Goal: Find specific fact: Find specific fact

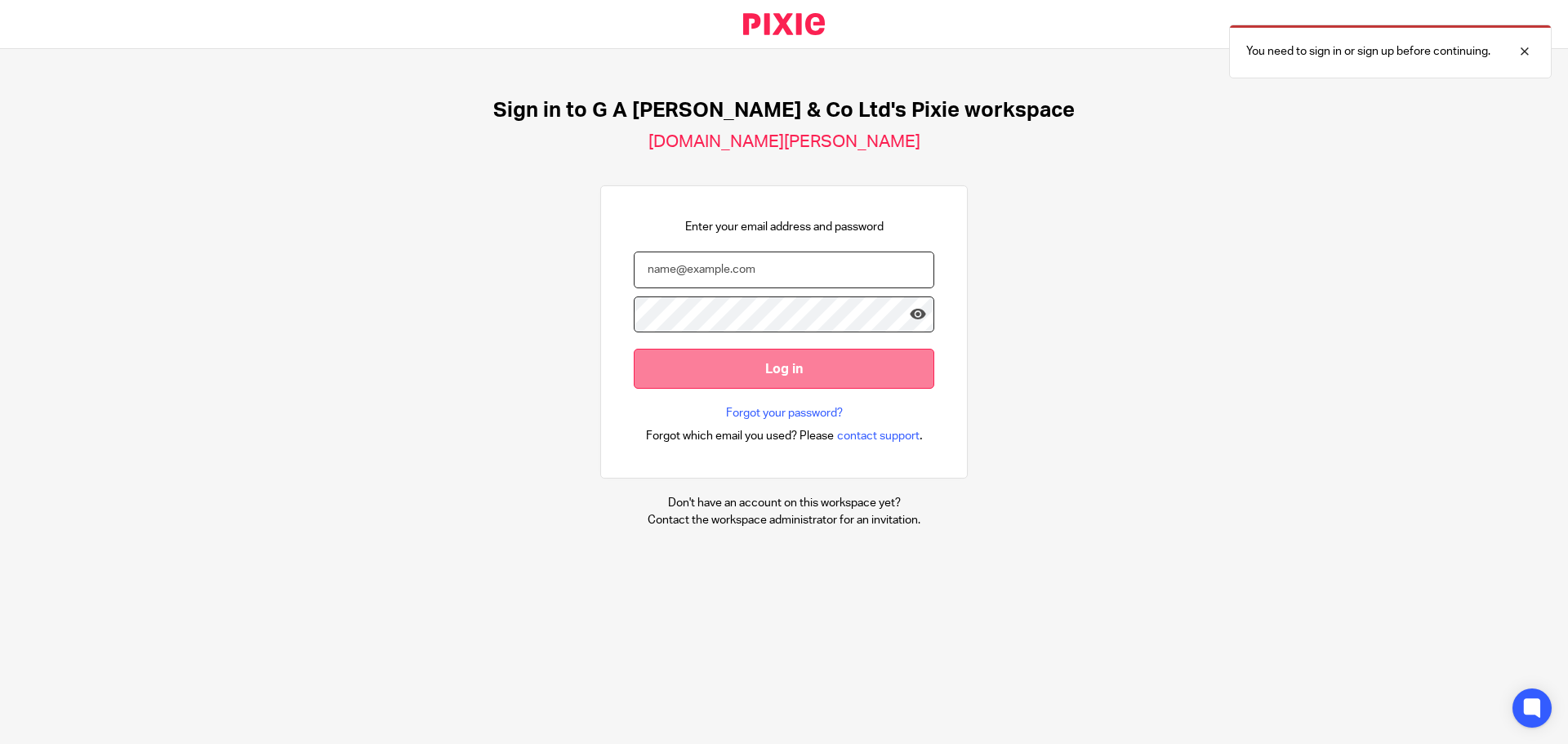
type input "Joel@nwaccountants.co.uk"
drag, startPoint x: 736, startPoint y: 351, endPoint x: 743, endPoint y: 365, distance: 15.7
click at [736, 352] on input "Log in" at bounding box center [783, 369] width 301 height 40
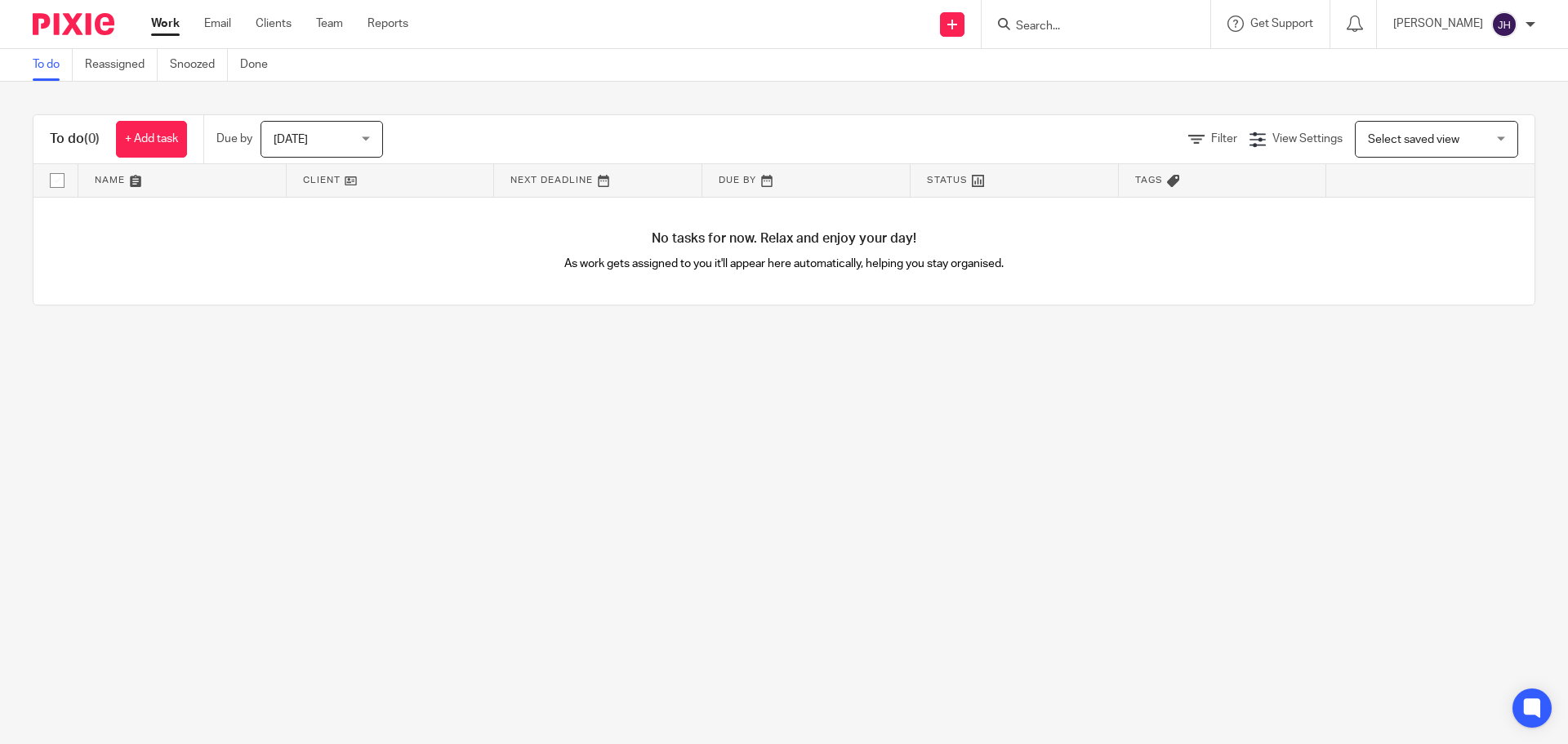
click at [1036, 14] on form at bounding box center [1101, 24] width 173 height 21
click at [1068, 29] on input "Search" at bounding box center [1088, 26] width 147 height 15
click at [1099, 25] on input "Search" at bounding box center [1088, 26] width 147 height 15
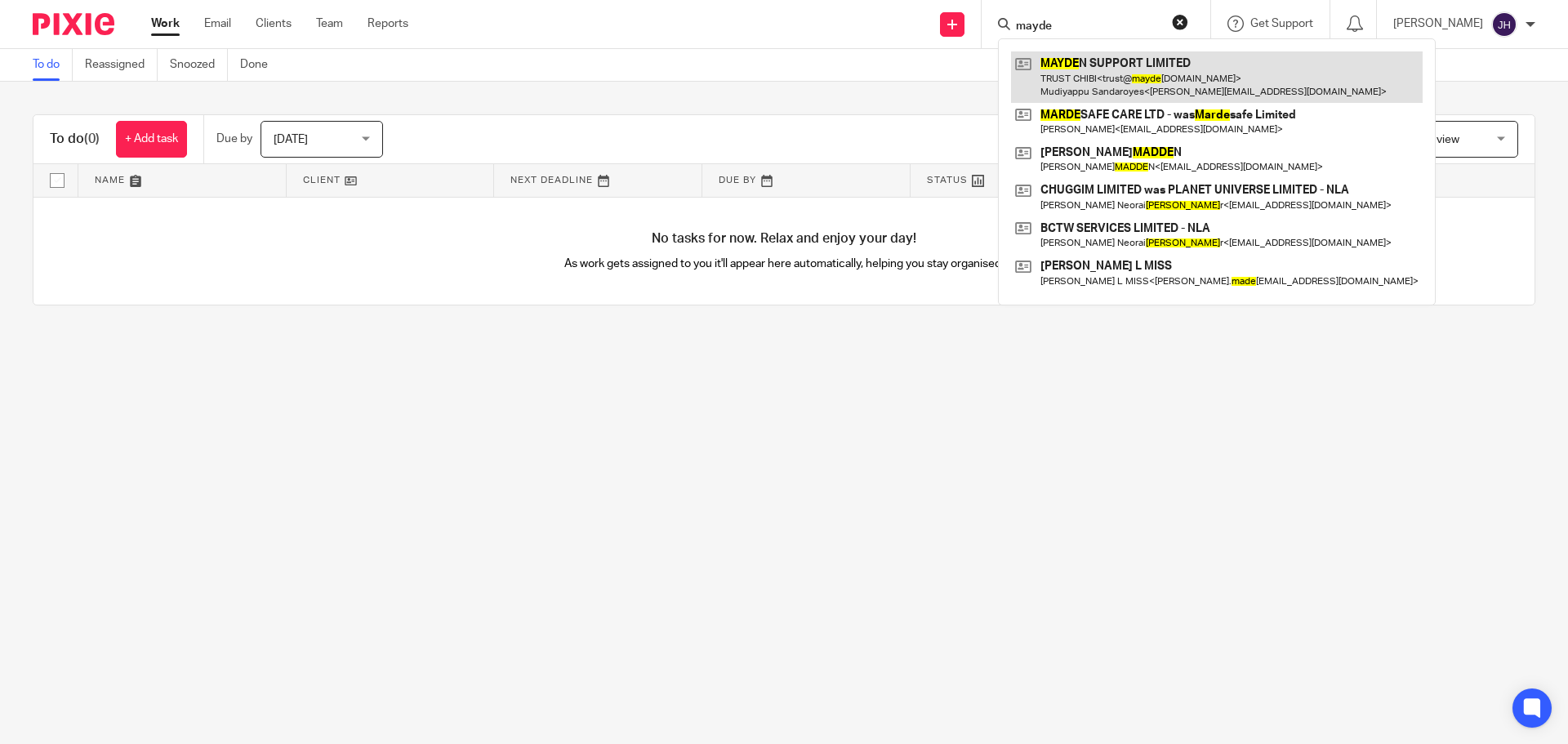
type input "mayde"
click at [1177, 64] on link at bounding box center [1216, 76] width 412 height 51
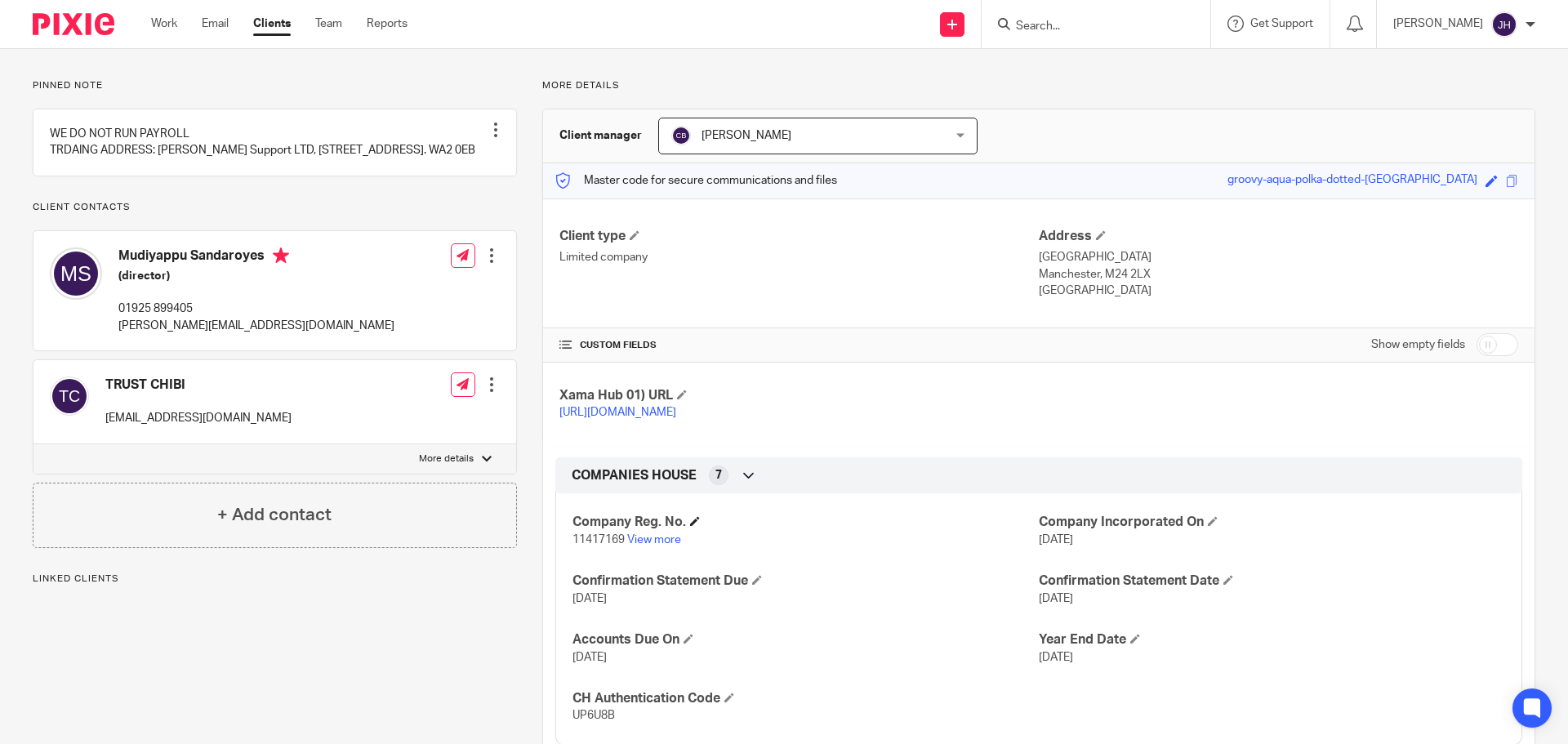
scroll to position [164, 0]
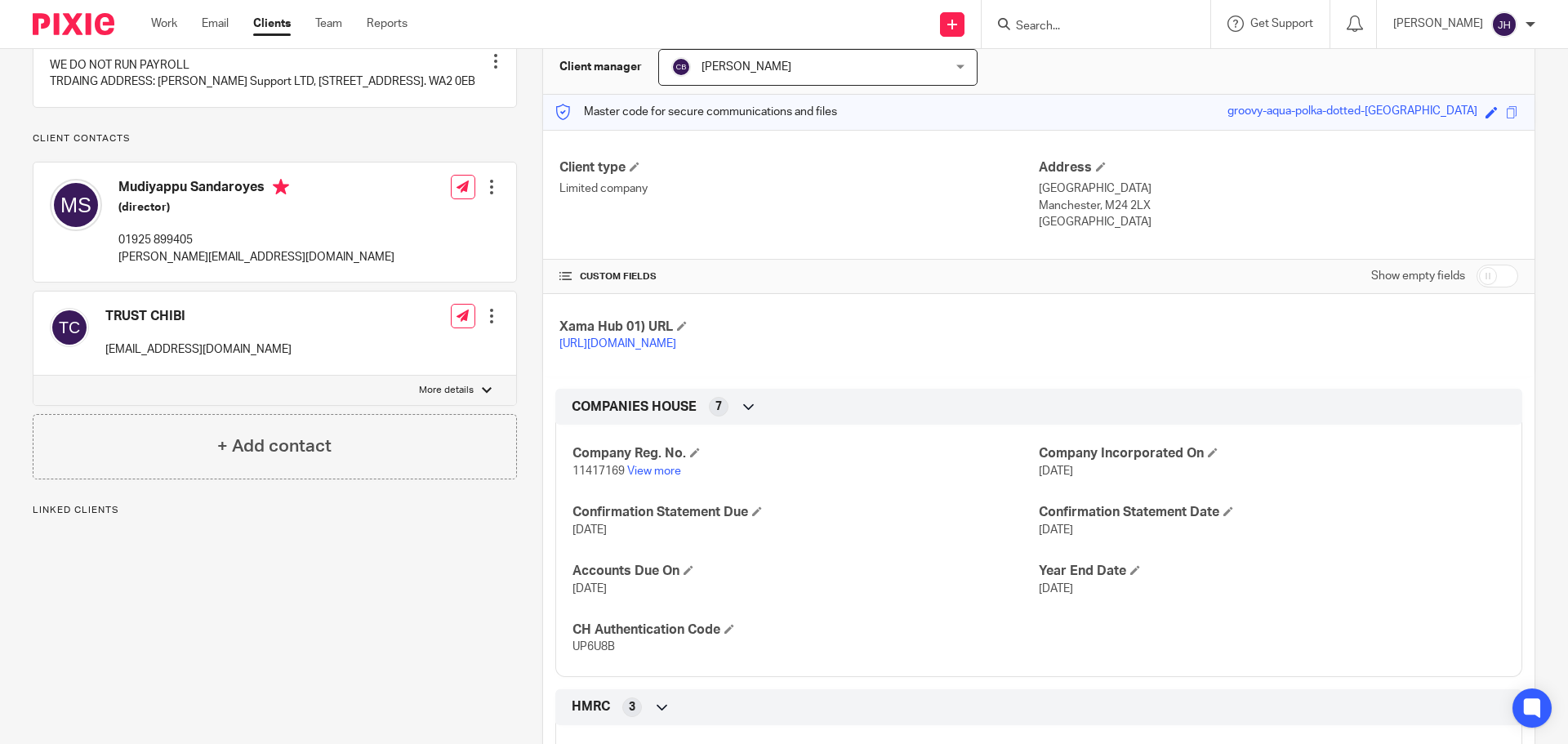
click at [583, 477] on span "11417169" at bounding box center [598, 471] width 52 height 12
copy p "11417169"
click at [594, 655] on p "UP6U8B" at bounding box center [806, 646] width 466 height 17
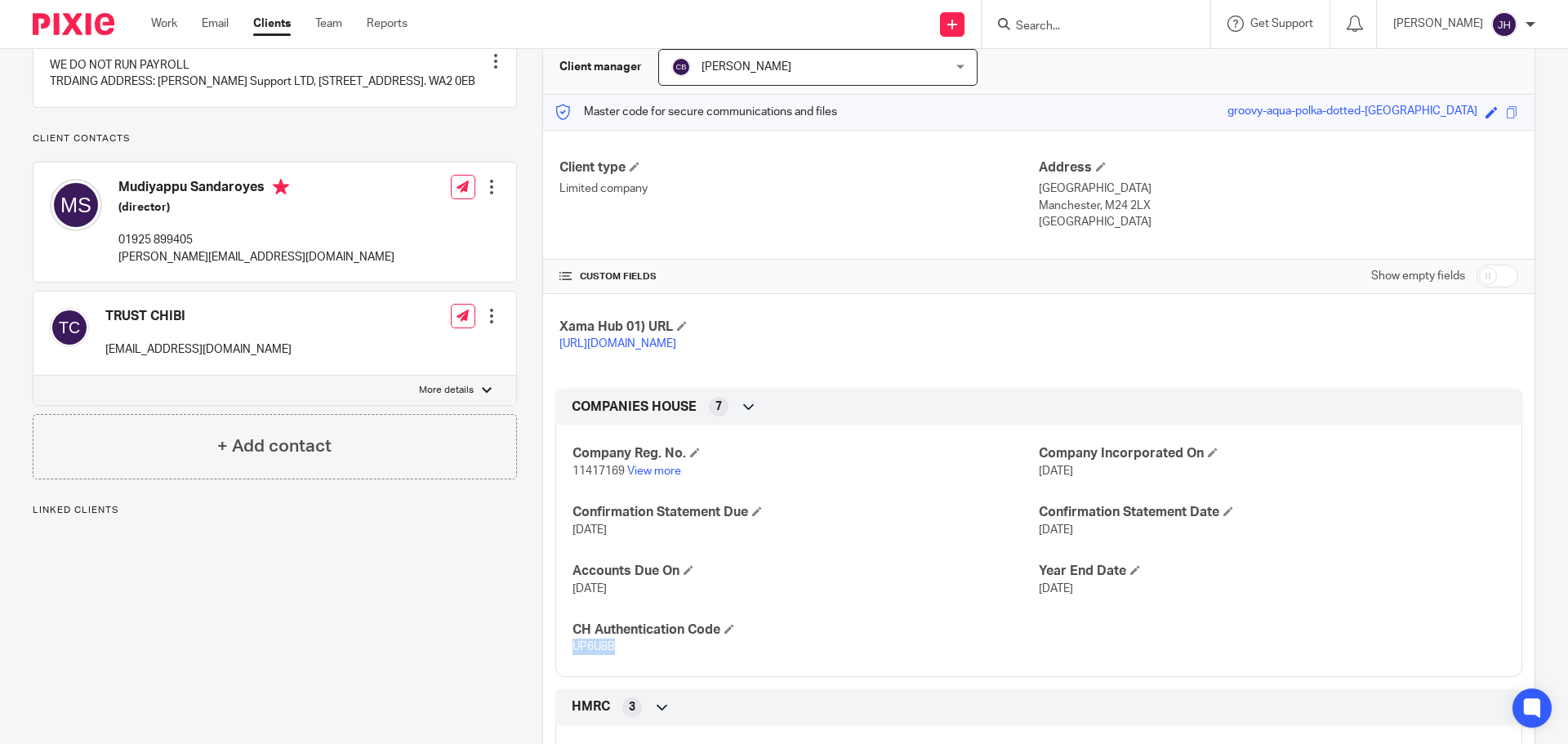
copy span "UP6U8B"
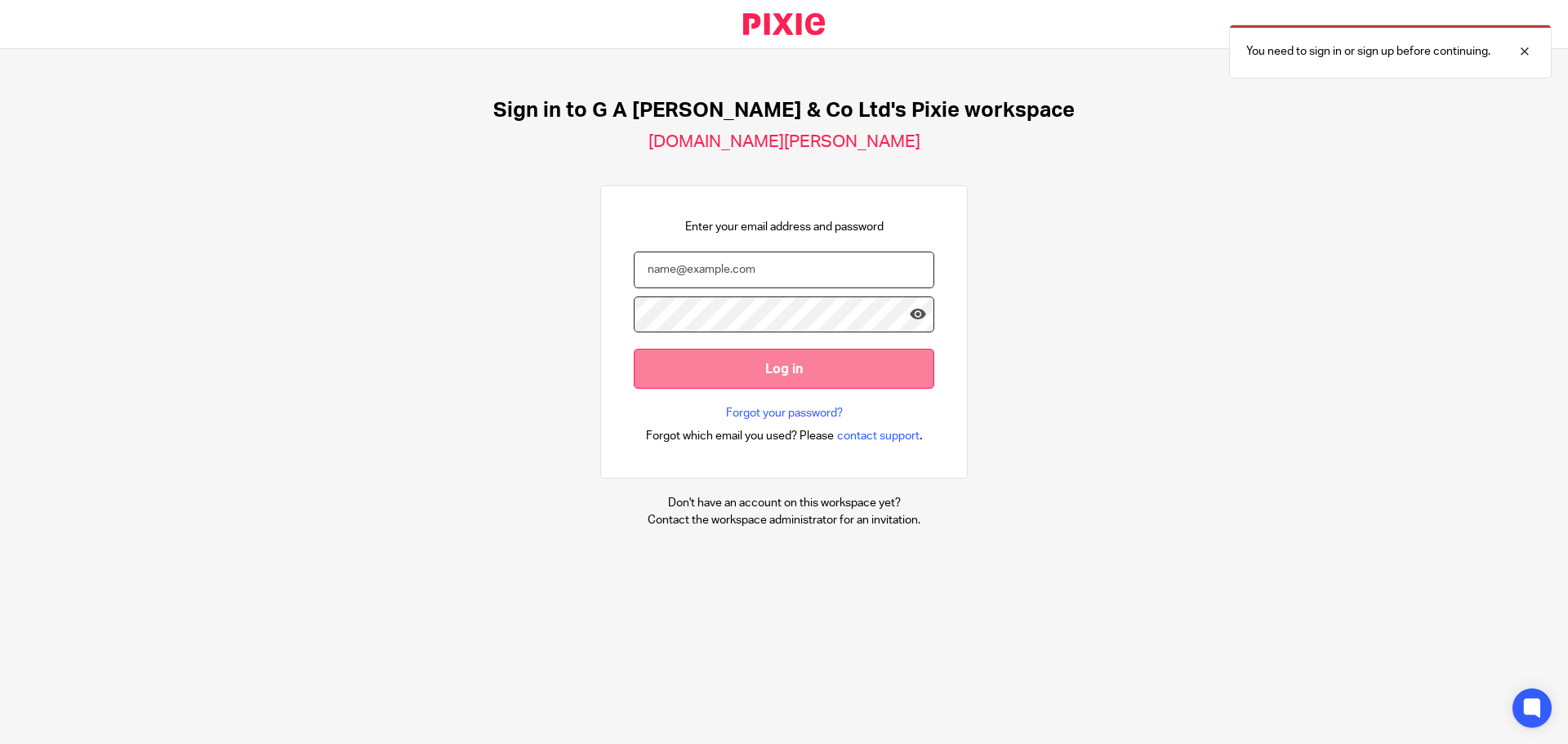
type input "Joel@nwaccountants.co.uk"
click at [760, 377] on input "Log in" at bounding box center [783, 369] width 301 height 40
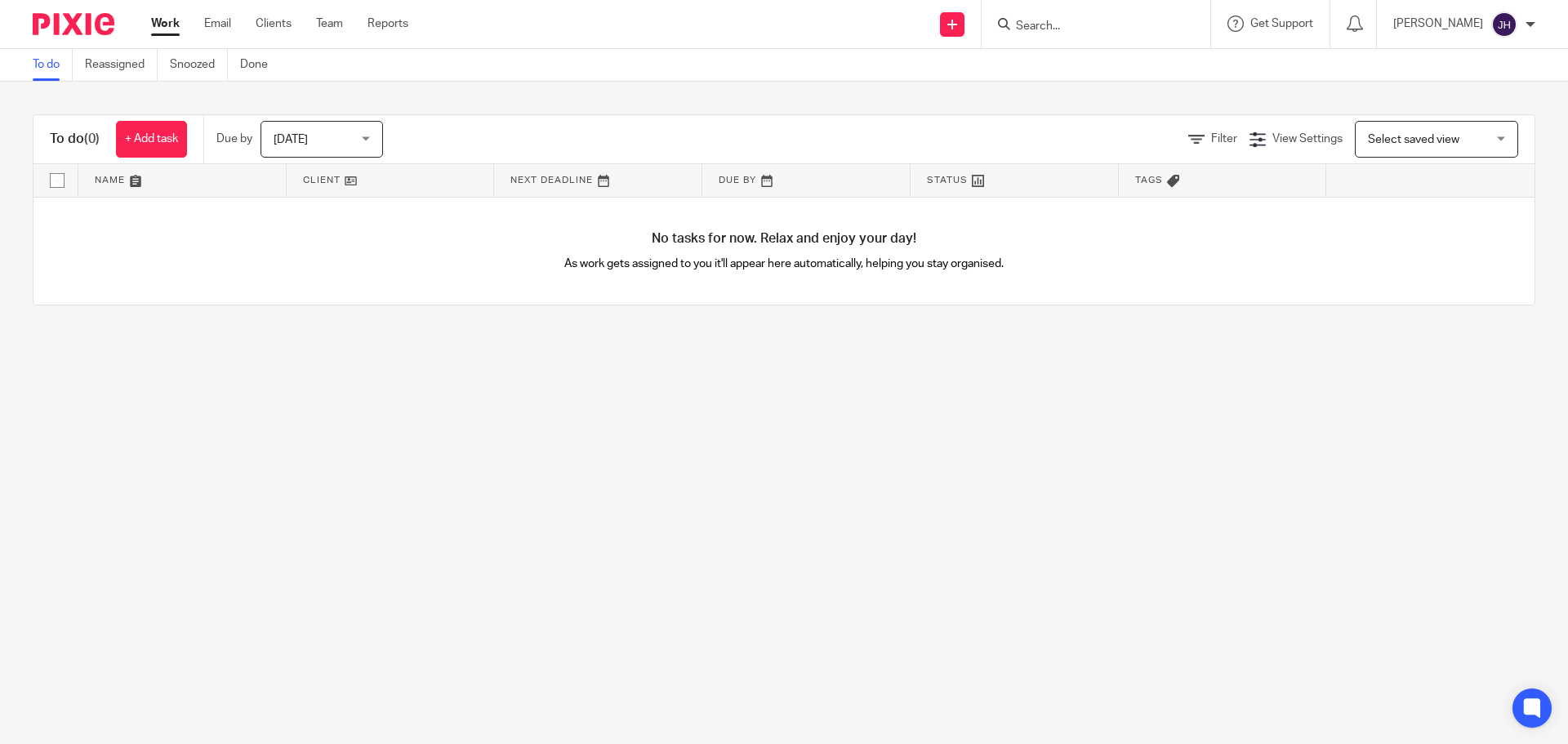
click at [1087, 8] on div at bounding box center [1095, 24] width 228 height 48
drag, startPoint x: 1095, startPoint y: 26, endPoint x: 1103, endPoint y: 18, distance: 11.3
click at [1094, 25] on input "Search" at bounding box center [1088, 26] width 147 height 15
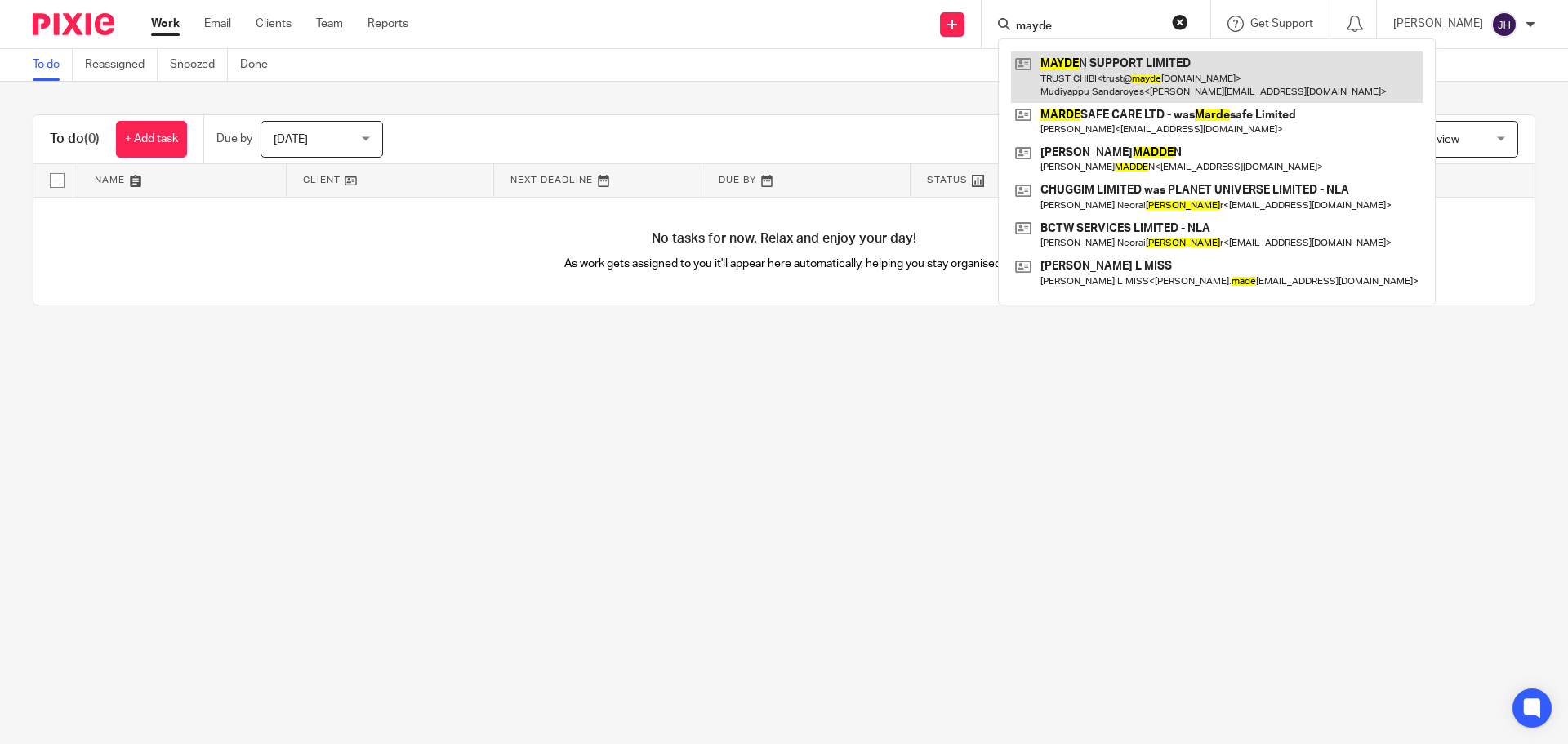
type input "mayde"
click at [1160, 71] on link at bounding box center [1216, 76] width 412 height 51
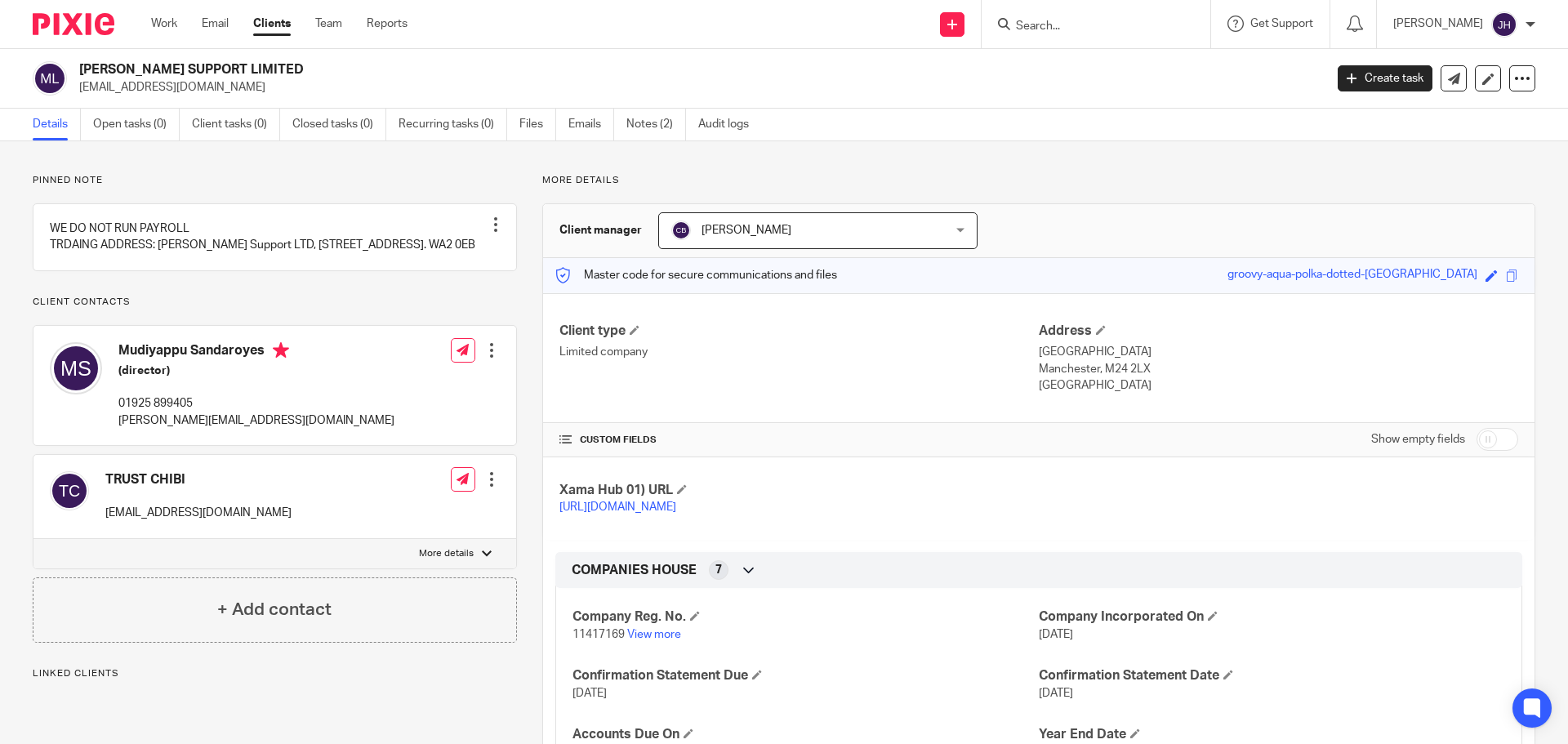
scroll to position [326, 0]
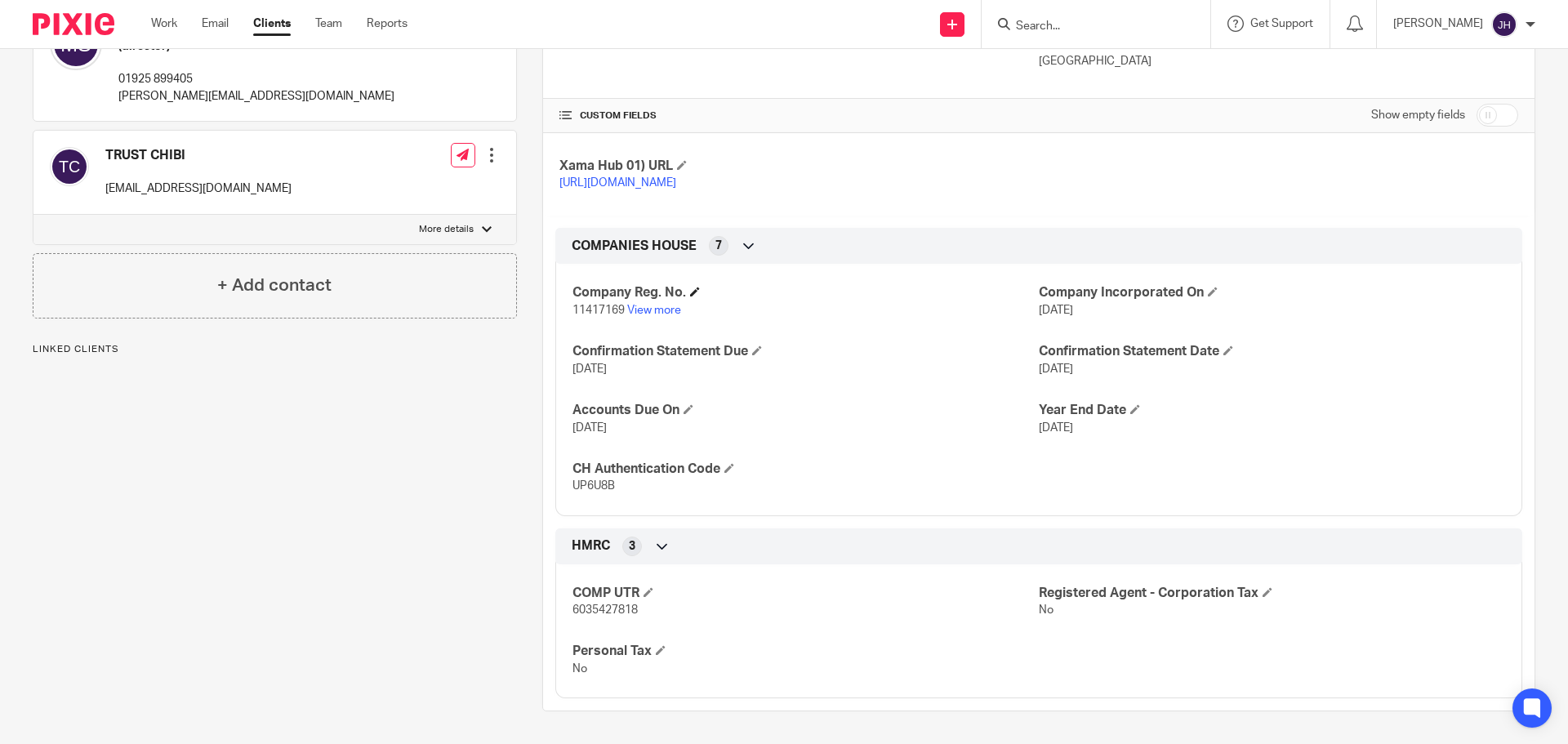
click at [587, 301] on h4 "Company Reg. No." at bounding box center [806, 292] width 466 height 17
click at [585, 301] on h4 "Company Reg. No." at bounding box center [806, 292] width 466 height 17
click at [595, 319] on p "11417169 View more" at bounding box center [806, 310] width 466 height 17
copy p "11417169"
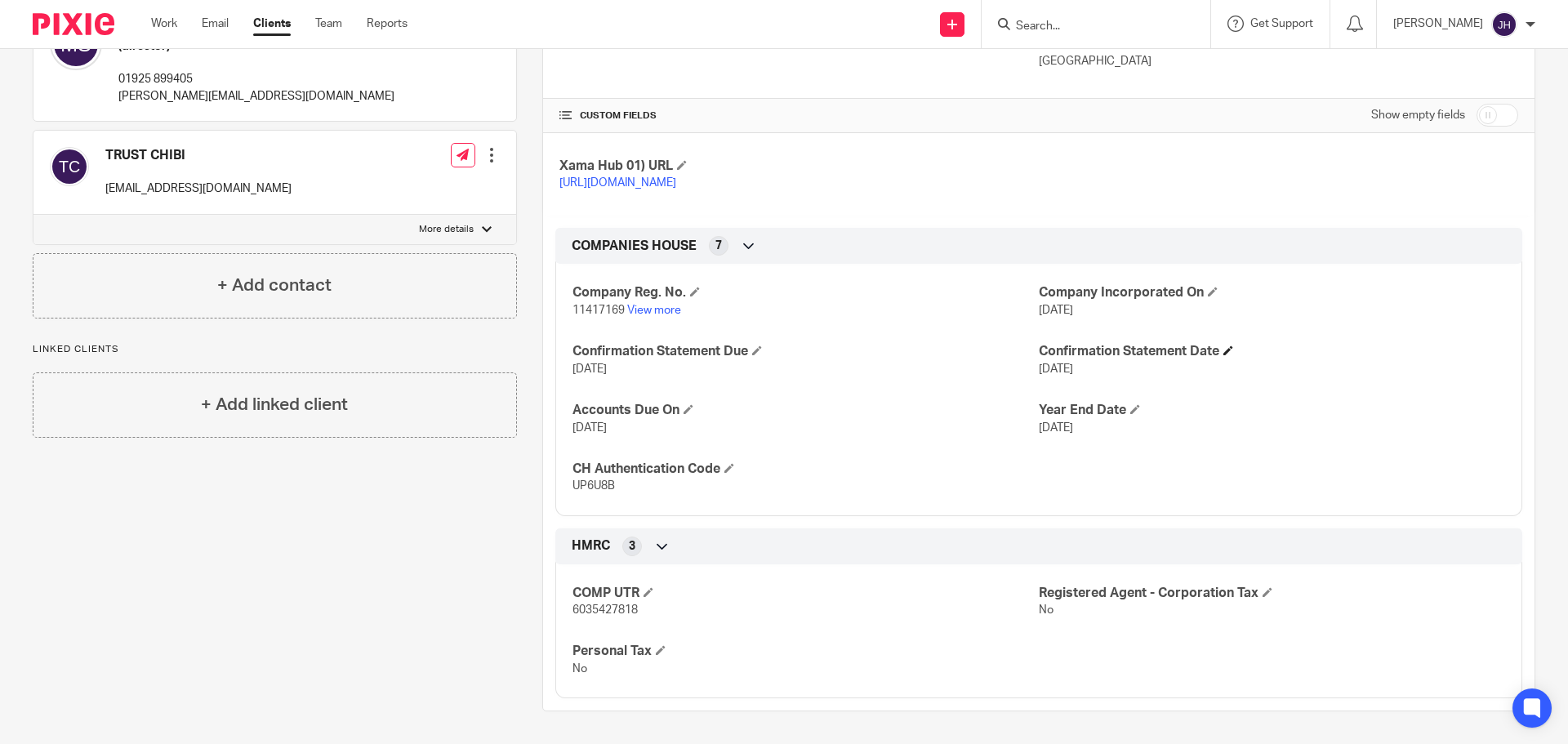
click at [1196, 360] on h4 "Confirmation Statement Date" at bounding box center [1272, 351] width 466 height 17
click at [585, 488] on span "UP6U8B" at bounding box center [593, 486] width 42 height 12
click at [585, 487] on span "UP6U8B" at bounding box center [593, 486] width 42 height 12
copy span "UP6U8B"
